Goal: Check status: Check status

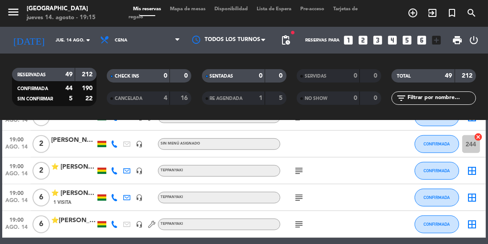
scroll to position [679, 0]
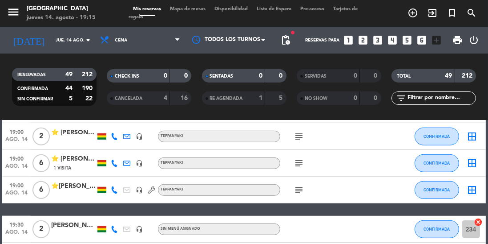
click at [113, 164] on icon at bounding box center [114, 162] width 7 height 7
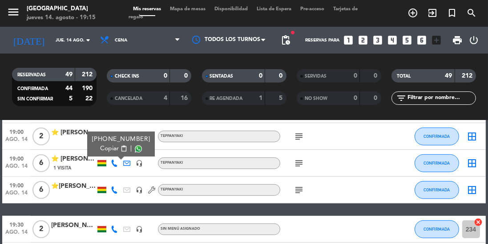
click at [24, 156] on span "19:00" at bounding box center [16, 158] width 22 height 10
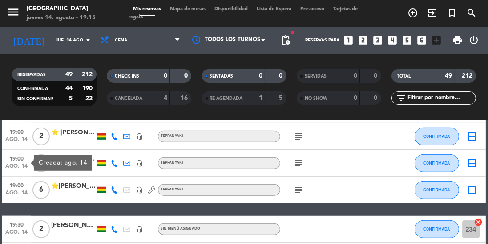
click at [117, 165] on icon at bounding box center [114, 162] width 7 height 7
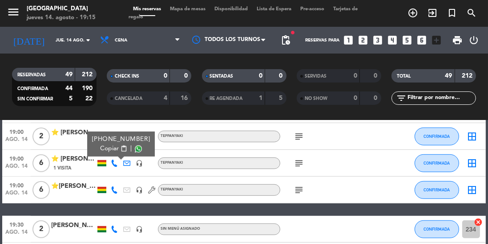
click at [135, 150] on span at bounding box center [138, 148] width 7 height 7
click at [419, 11] on icon "search" at bounding box center [413, 13] width 11 height 11
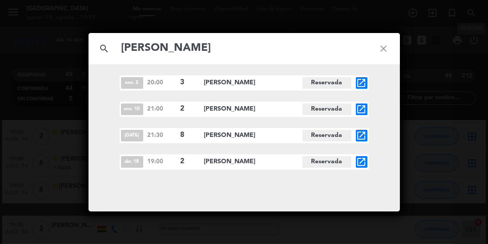
type input "[PERSON_NAME]"
click at [439, 156] on div "search [PERSON_NAME] close [DATE] 20:00 3 [PERSON_NAME] Reservada open_in_new […" at bounding box center [244, 122] width 488 height 244
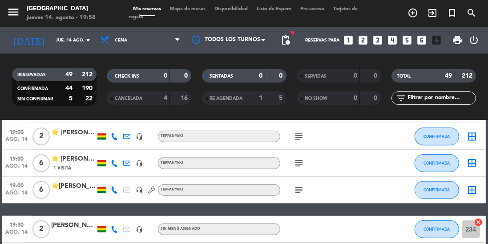
scroll to position [0, 0]
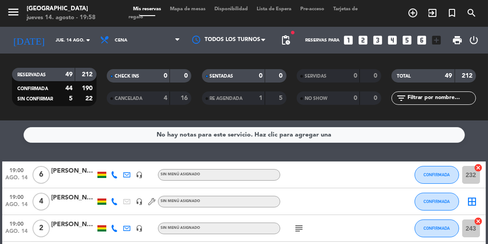
click at [69, 35] on input "jue. 14 ago." at bounding box center [83, 40] width 65 height 14
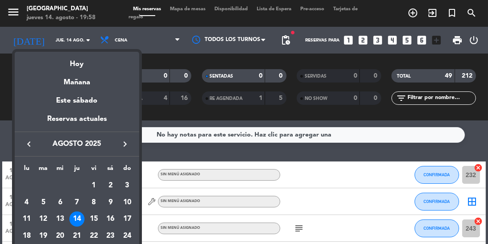
click at [94, 218] on div "15" at bounding box center [93, 218] width 15 height 15
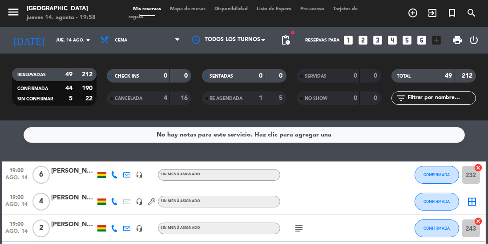
type input "vie. 15 ago."
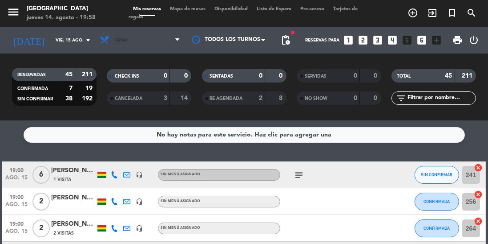
click at [155, 43] on span "Cena" at bounding box center [140, 40] width 89 height 20
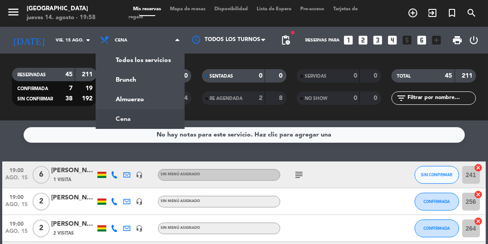
click at [149, 98] on div "menu Jardín de Asia [DATE] 14. agosto - 19:58 Mis reservas Mapa de mesas Dispon…" at bounding box center [244, 60] width 488 height 120
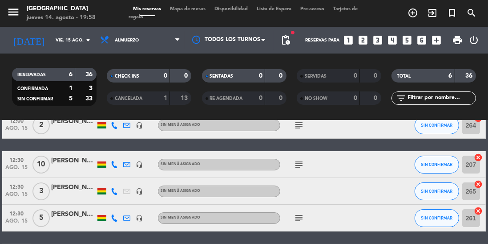
scroll to position [50, 0]
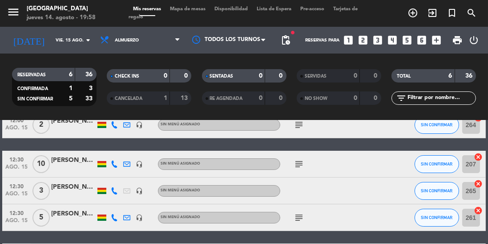
click at [303, 163] on icon "subject" at bounding box center [299, 164] width 11 height 11
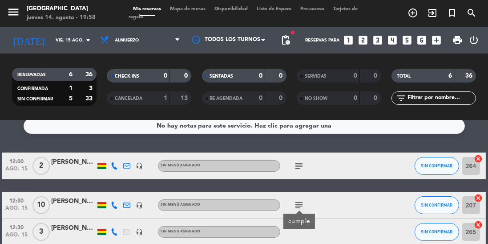
scroll to position [104, 0]
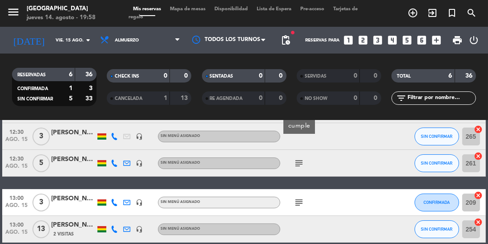
click at [305, 203] on icon "subject" at bounding box center [299, 202] width 11 height 11
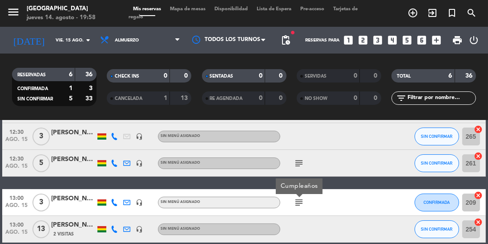
click at [298, 164] on icon "subject" at bounding box center [299, 163] width 11 height 11
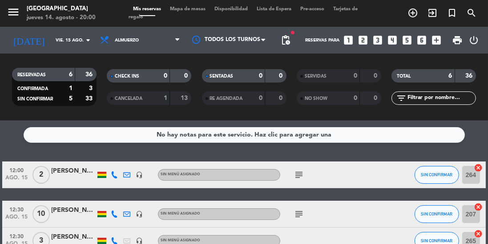
click at [73, 44] on input "vie. 15 ago." at bounding box center [83, 40] width 65 height 14
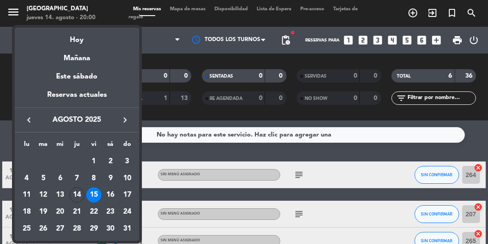
click at [91, 200] on div "15" at bounding box center [93, 194] width 15 height 15
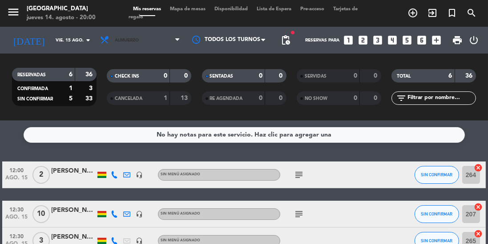
click at [153, 38] on span "Almuerzo" at bounding box center [140, 40] width 89 height 20
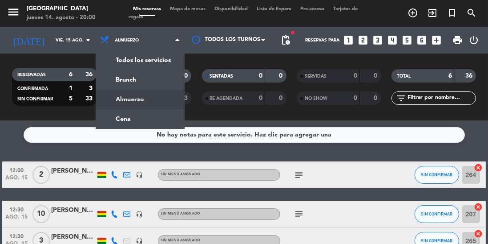
click at [152, 119] on div "menu Jardín de Asia [DATE] 14. agosto - 20:00 Mis reservas Mapa de mesas Dispon…" at bounding box center [244, 60] width 488 height 120
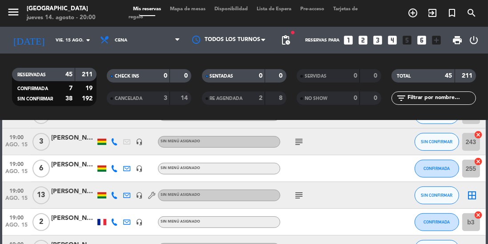
scroll to position [406, 0]
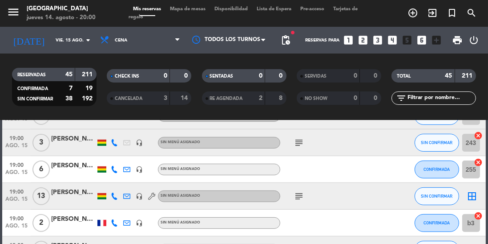
click at [18, 170] on span "ago. 15" at bounding box center [16, 174] width 22 height 10
click at [17, 195] on span "19:00" at bounding box center [16, 191] width 22 height 10
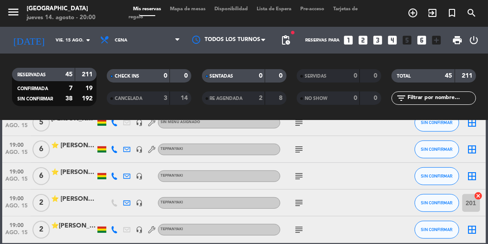
scroll to position [533, 0]
click at [12, 150] on span "ago. 15" at bounding box center [16, 154] width 22 height 10
click at [15, 179] on span "ago. 15" at bounding box center [16, 181] width 22 height 10
click at [14, 204] on span "ago. 15" at bounding box center [16, 208] width 22 height 10
click at [16, 230] on span "ago. 15" at bounding box center [16, 234] width 22 height 10
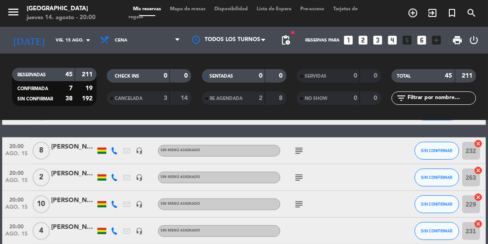
scroll to position [654, 0]
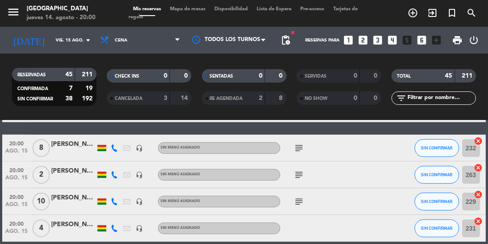
click at [20, 150] on span "ago. 15" at bounding box center [16, 153] width 22 height 10
click at [17, 181] on span "ago. 15" at bounding box center [16, 180] width 22 height 10
click at [15, 205] on span "ago. 15" at bounding box center [16, 206] width 22 height 10
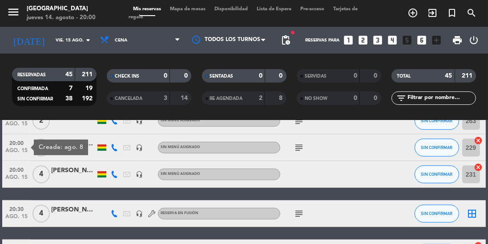
click at [15, 180] on span "ago. 15" at bounding box center [16, 179] width 22 height 10
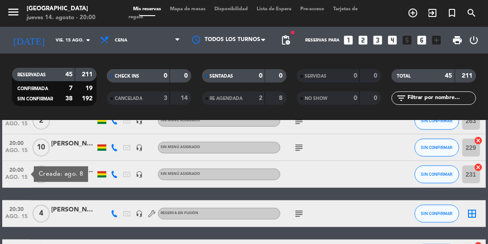
click at [9, 216] on span "ago. 15" at bounding box center [16, 218] width 22 height 10
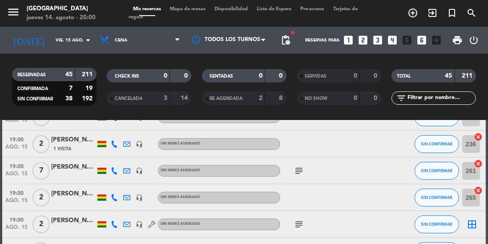
scroll to position [0, 0]
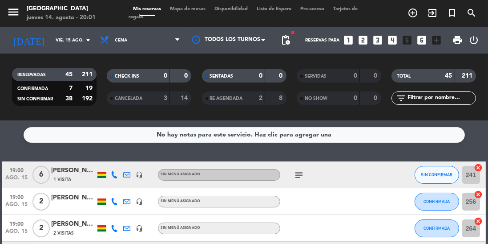
click at [297, 173] on icon "subject" at bounding box center [299, 174] width 11 height 11
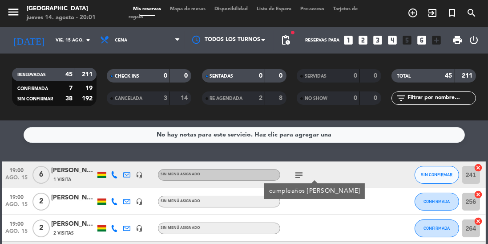
click at [299, 175] on icon "subject" at bounding box center [299, 174] width 11 height 11
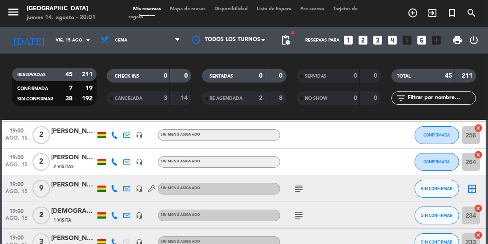
scroll to position [69, 0]
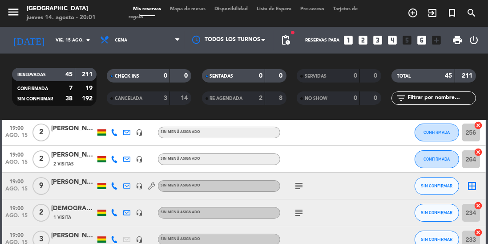
click at [296, 189] on icon "subject" at bounding box center [299, 185] width 11 height 11
click at [300, 186] on icon "subject" at bounding box center [299, 185] width 11 height 11
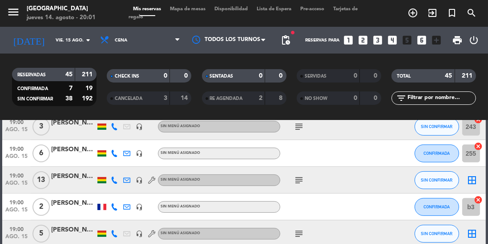
scroll to position [423, 0]
click at [301, 179] on icon "subject" at bounding box center [299, 179] width 11 height 11
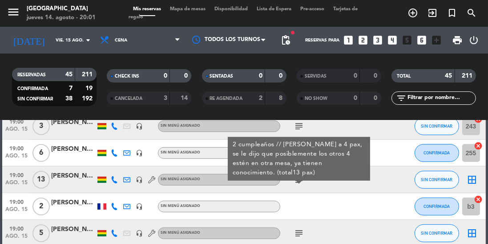
click at [296, 180] on icon "subject" at bounding box center [299, 179] width 11 height 11
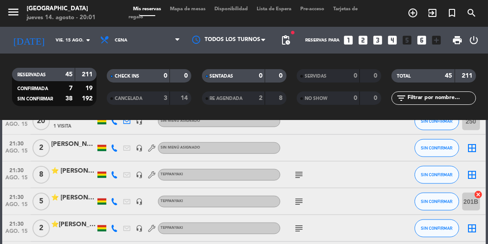
scroll to position [1171, 0]
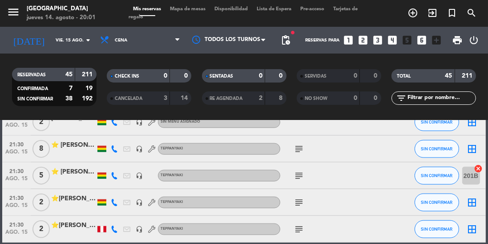
click at [293, 159] on div "subject" at bounding box center [318, 148] width 75 height 26
click at [294, 150] on icon "subject" at bounding box center [299, 148] width 11 height 11
click at [297, 175] on icon "subject" at bounding box center [299, 175] width 11 height 11
click at [297, 202] on icon "subject" at bounding box center [299, 202] width 11 height 11
click at [299, 232] on icon "subject" at bounding box center [299, 229] width 11 height 11
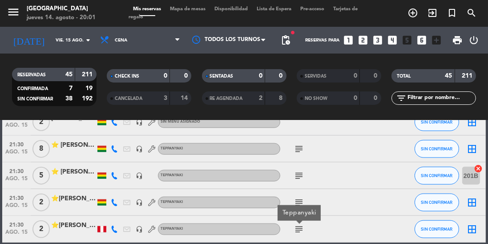
click at [296, 230] on icon "subject" at bounding box center [299, 229] width 11 height 11
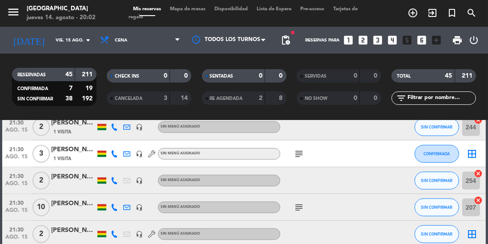
scroll to position [925, 0]
click at [303, 205] on icon "subject" at bounding box center [299, 207] width 11 height 11
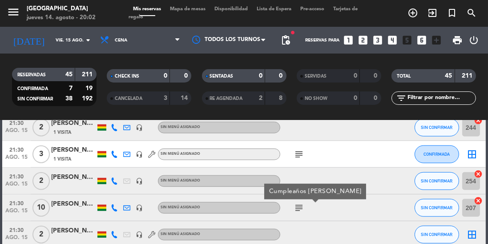
click at [298, 212] on icon "subject" at bounding box center [299, 207] width 11 height 11
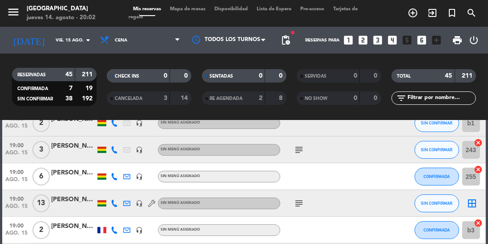
scroll to position [396, 0]
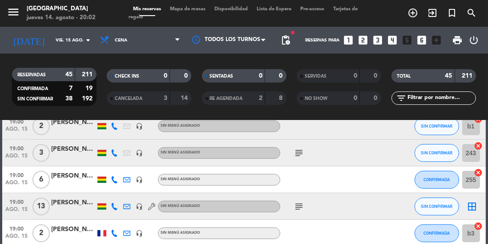
click at [295, 205] on icon "subject" at bounding box center [299, 206] width 11 height 11
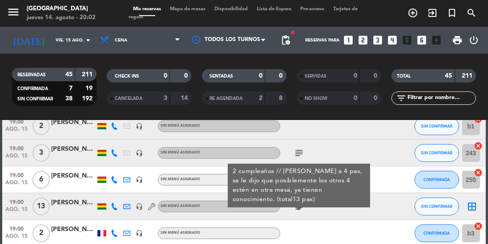
click at [77, 209] on div at bounding box center [73, 210] width 45 height 7
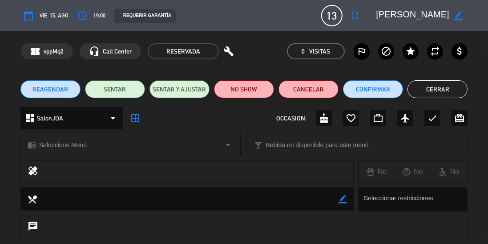
click at [448, 91] on button "Cerrar" at bounding box center [438, 89] width 60 height 18
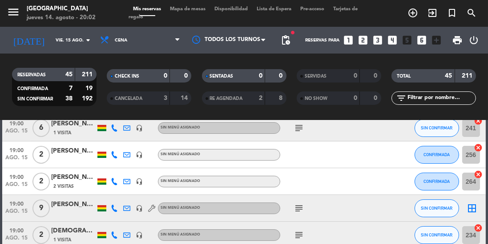
scroll to position [45, 0]
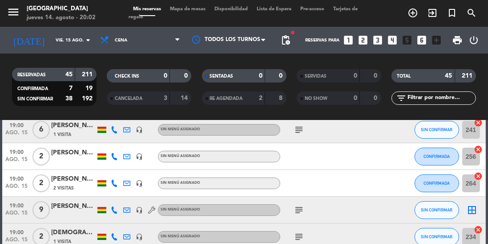
click at [302, 211] on icon "subject" at bounding box center [299, 209] width 11 height 11
click at [303, 208] on icon "subject" at bounding box center [299, 209] width 11 height 11
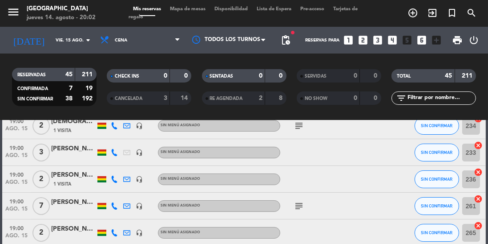
scroll to position [184, 0]
